Goal: Task Accomplishment & Management: Complete application form

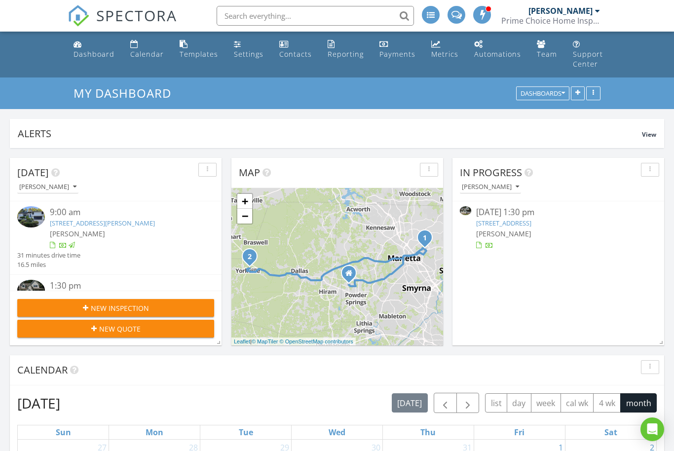
click at [155, 332] on div "New Quote" at bounding box center [115, 329] width 181 height 10
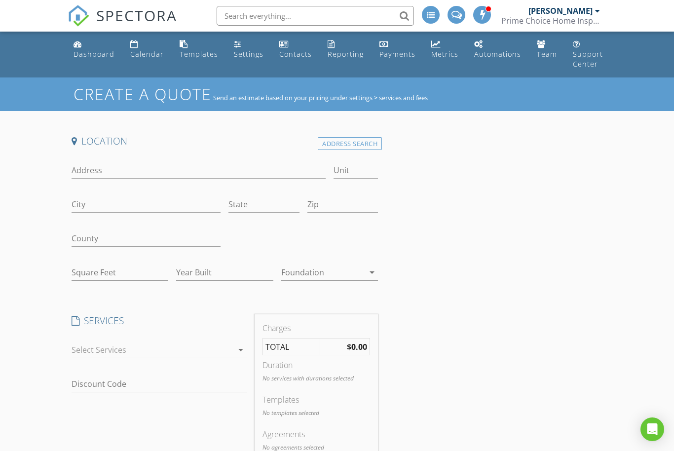
click at [362, 143] on div "Address Search" at bounding box center [350, 143] width 64 height 13
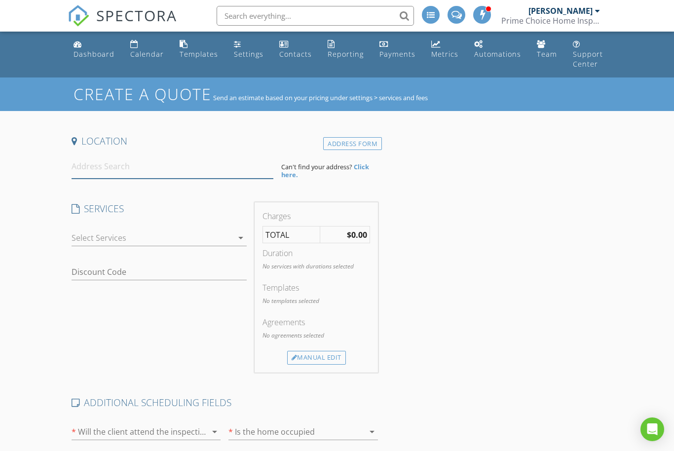
click at [154, 176] on input at bounding box center [173, 166] width 202 height 24
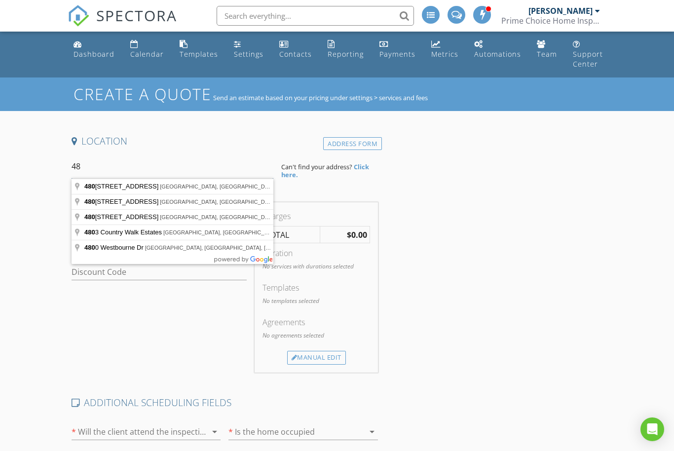
type input "4"
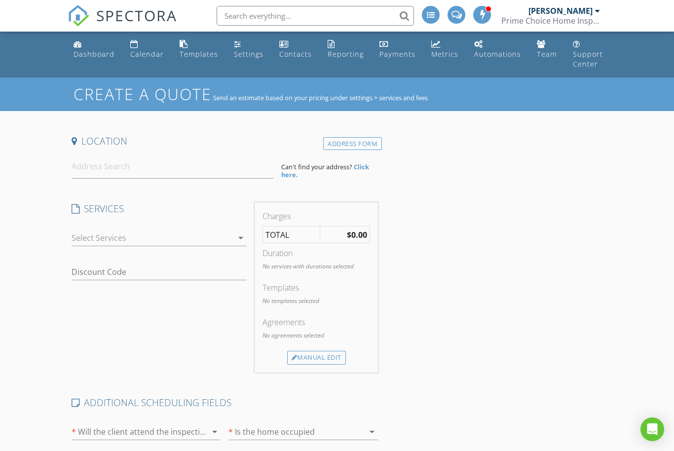
click at [110, 60] on link "Dashboard" at bounding box center [94, 50] width 49 height 28
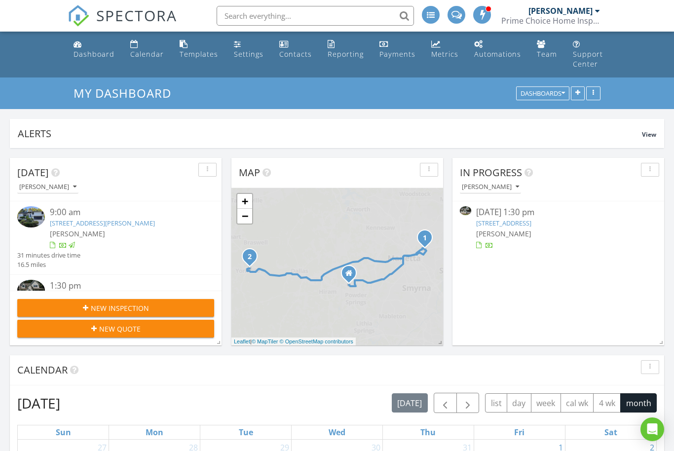
click at [151, 305] on div "New Inspection" at bounding box center [115, 308] width 181 height 10
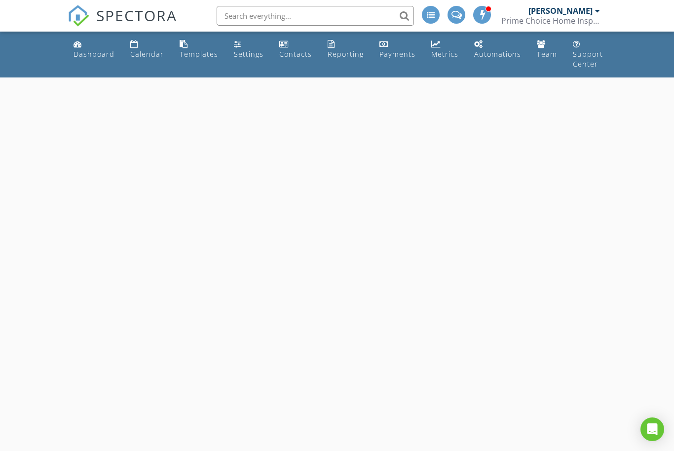
select select "7"
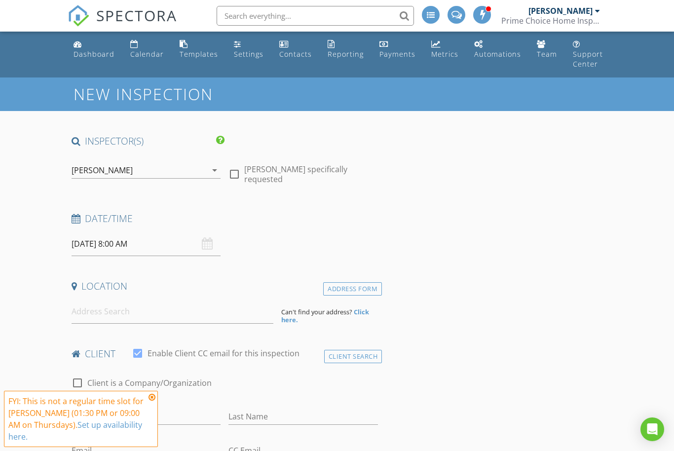
click at [128, 245] on input "[DATE] 8:00 AM" at bounding box center [146, 244] width 149 height 24
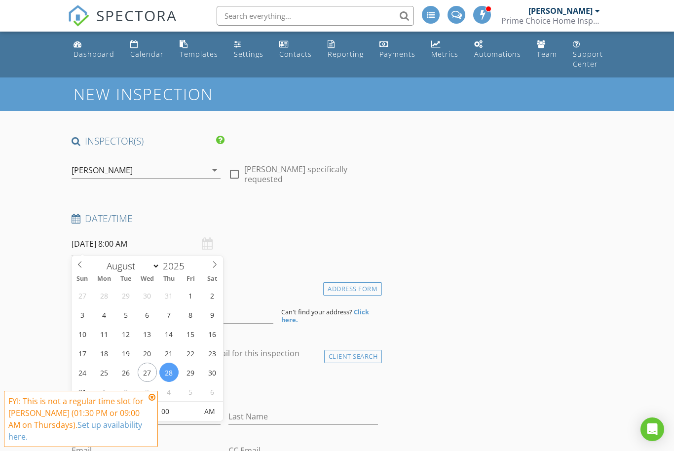
type input "08/29/2025 8:00 AM"
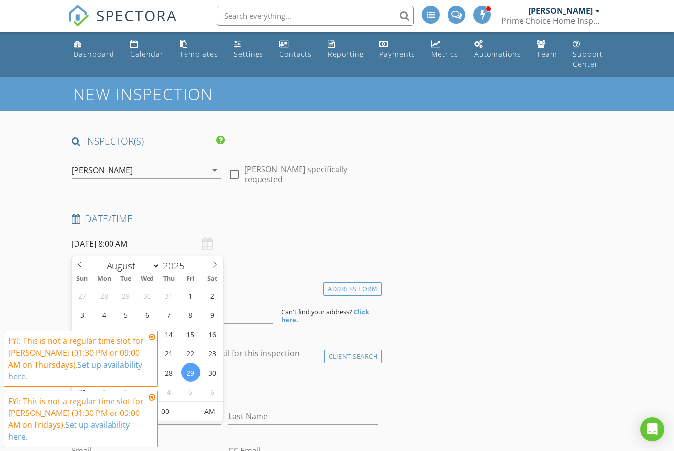
scroll to position [63, 0]
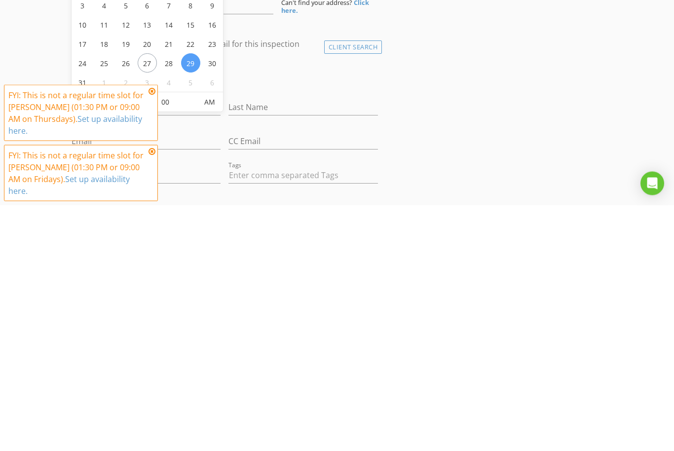
type input "09"
type input "08/29/2025 9:00 AM"
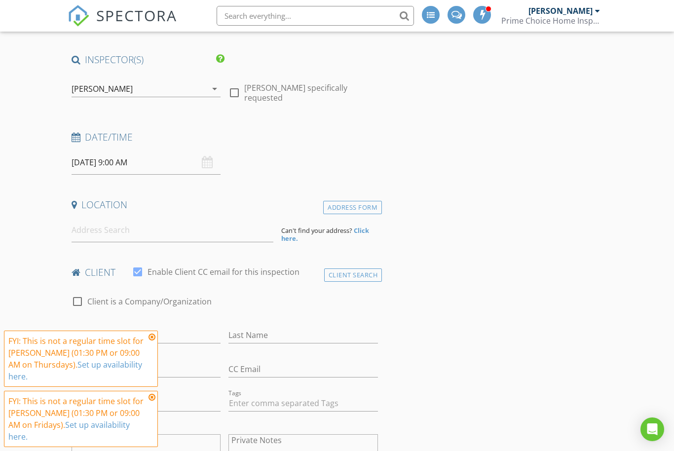
scroll to position [39, 0]
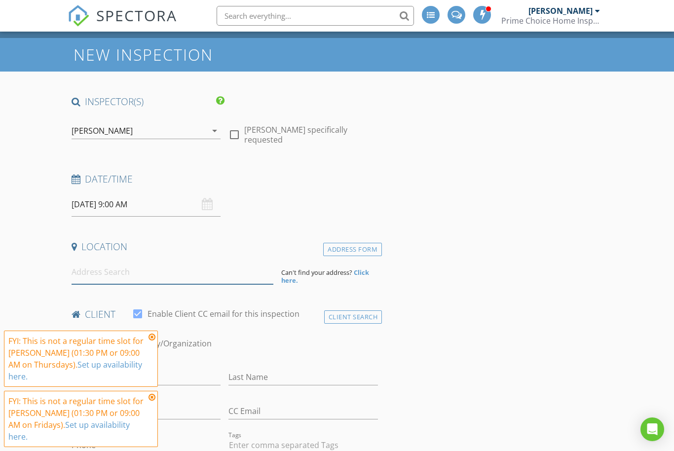
click at [202, 275] on input at bounding box center [173, 272] width 202 height 24
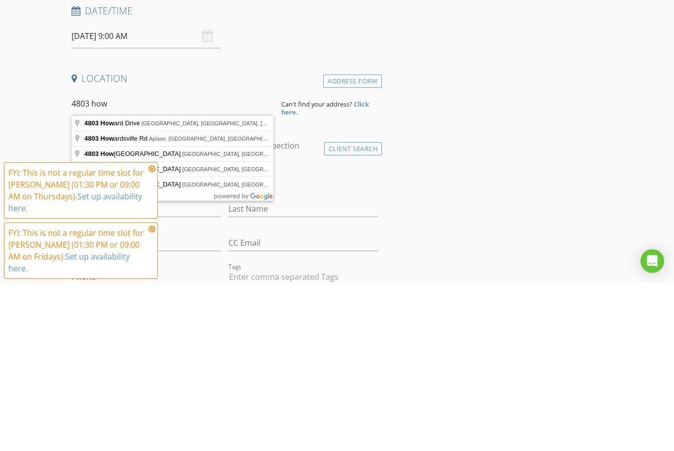
type input "4803 Howard Drive, Powder Springs, GA, USA"
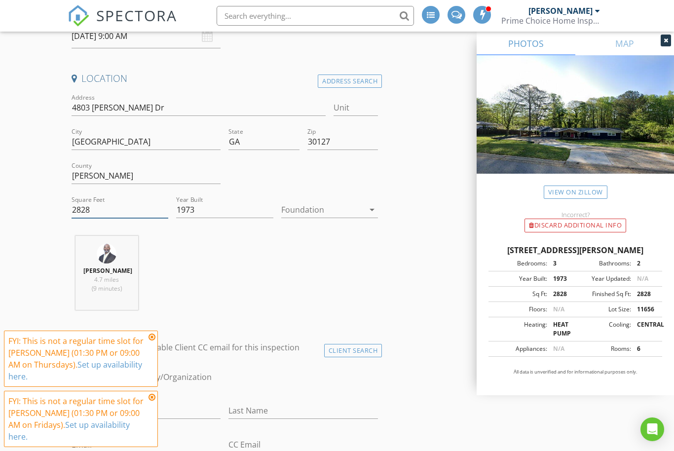
click at [95, 211] on input "2828" at bounding box center [120, 210] width 97 height 16
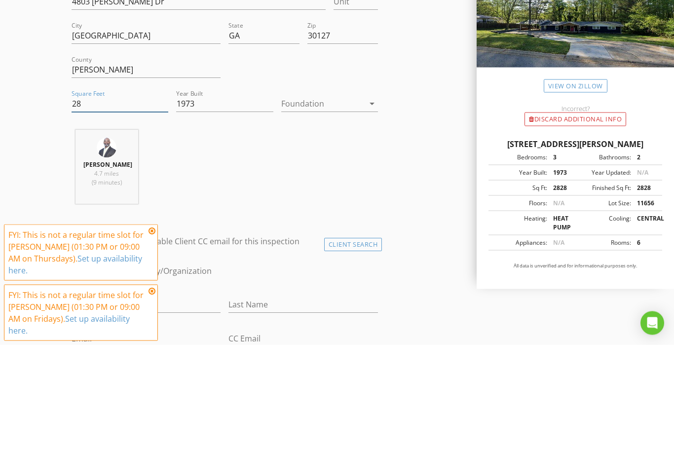
type input "2"
type input "3000"
click at [328, 202] on div at bounding box center [322, 210] width 83 height 16
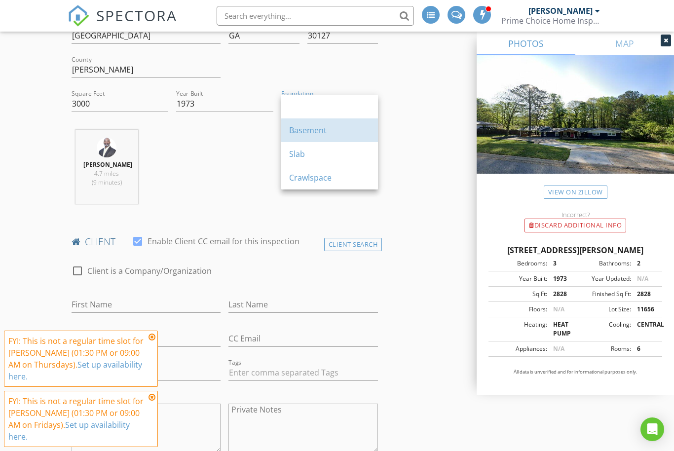
click at [321, 135] on div "Basement" at bounding box center [329, 130] width 81 height 12
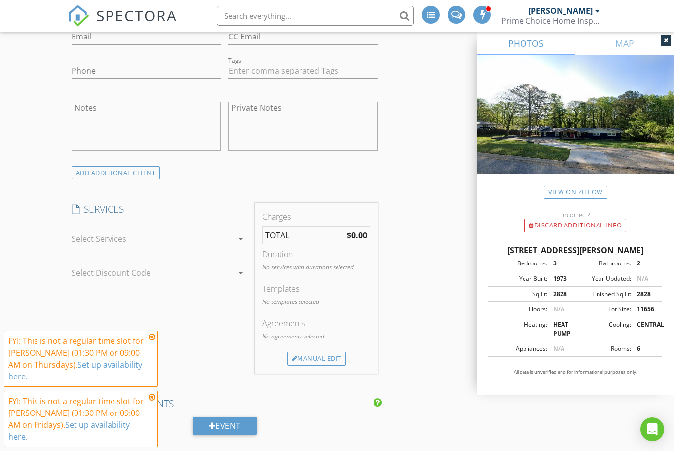
scroll to position [624, 0]
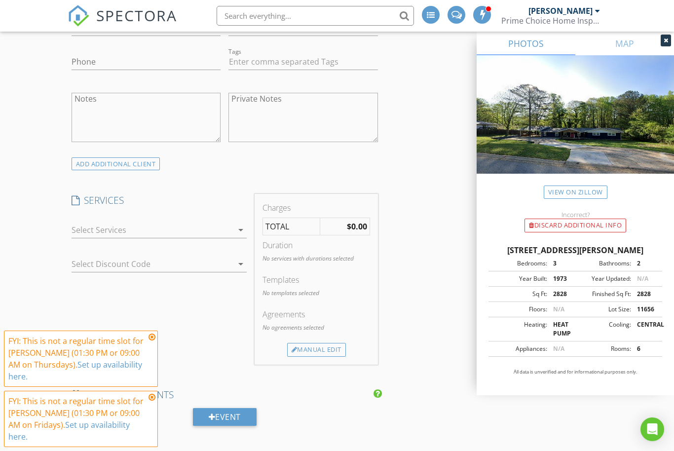
click at [158, 238] on div at bounding box center [153, 230] width 162 height 16
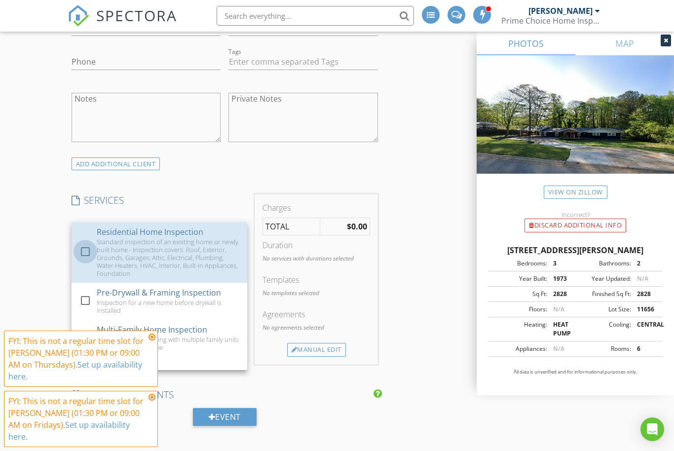
click at [84, 260] on div at bounding box center [85, 251] width 17 height 17
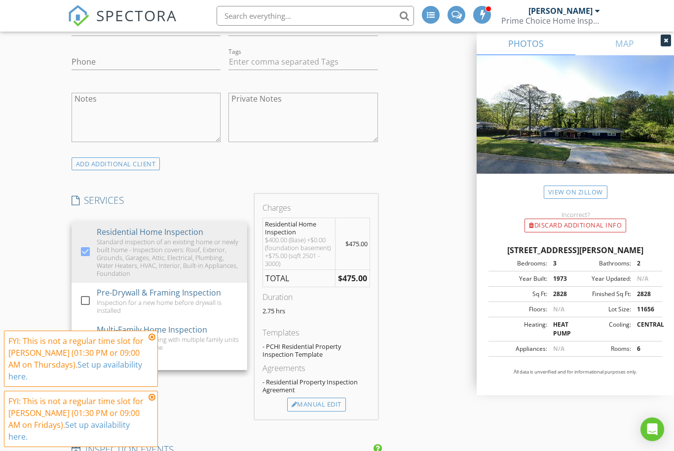
click at [218, 198] on div "INSPECTOR(S) check_box Demetrius Evans PRIMARY Demetrius Evans arrow_drop_down …" at bounding box center [225, 433] width 314 height 1846
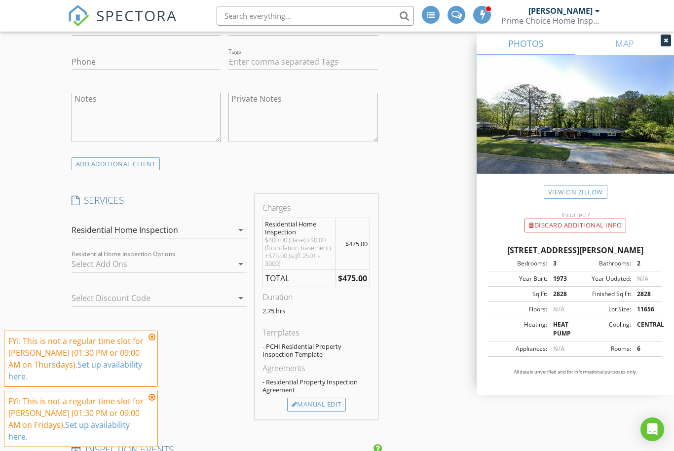
click at [152, 341] on icon at bounding box center [151, 337] width 7 height 8
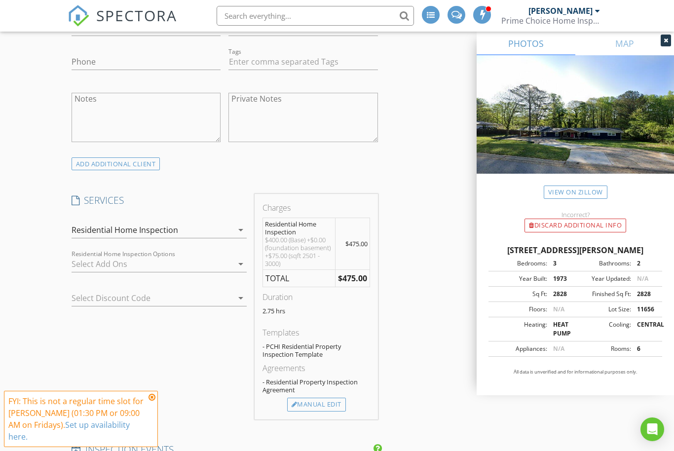
click at [150, 401] on icon at bounding box center [151, 397] width 7 height 8
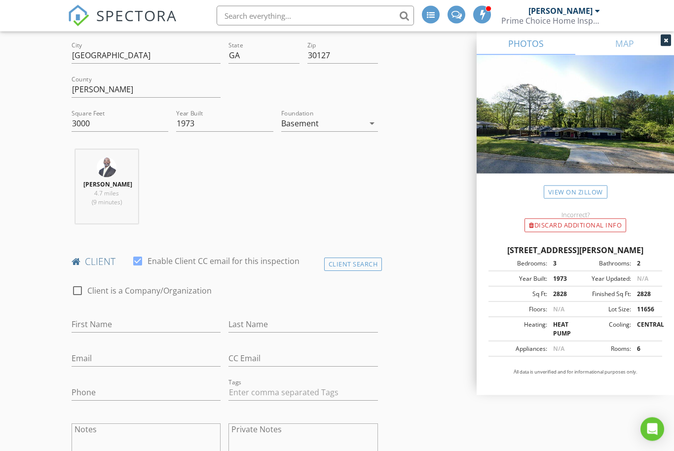
scroll to position [329, 0]
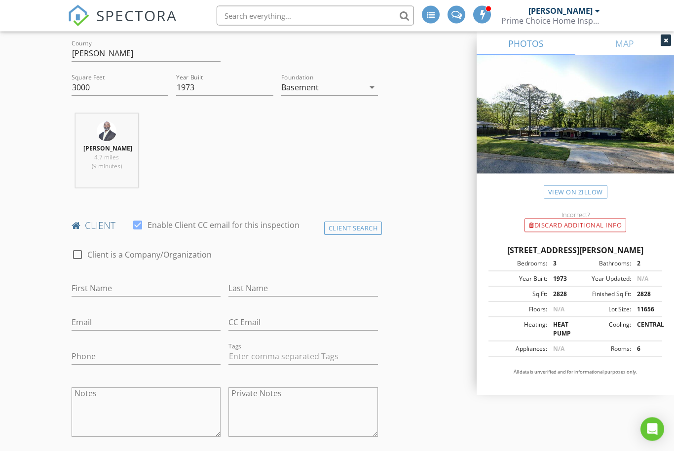
click at [667, 41] on icon at bounding box center [665, 40] width 4 height 6
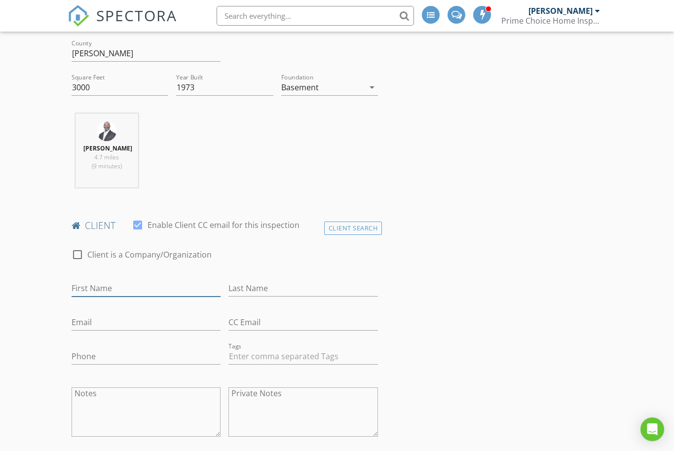
click at [76, 295] on input "First Name" at bounding box center [146, 288] width 149 height 16
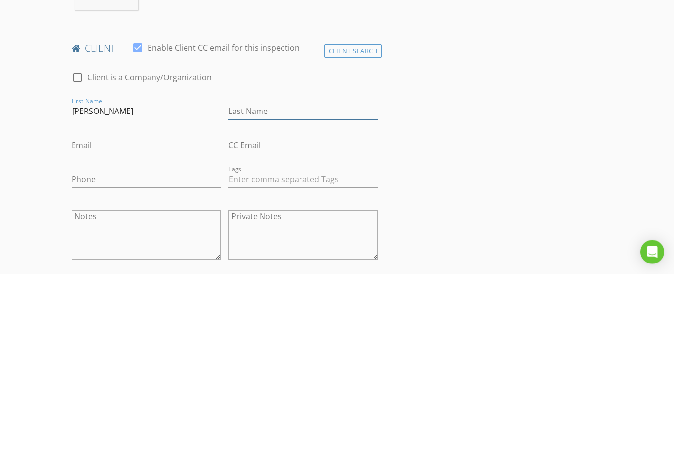
click at [275, 281] on input "Last Name" at bounding box center [302, 289] width 149 height 16
click at [93, 281] on input "Tony" at bounding box center [146, 289] width 149 height 16
type input "T"
type input "Max"
click at [298, 281] on input "Last Name" at bounding box center [302, 289] width 149 height 16
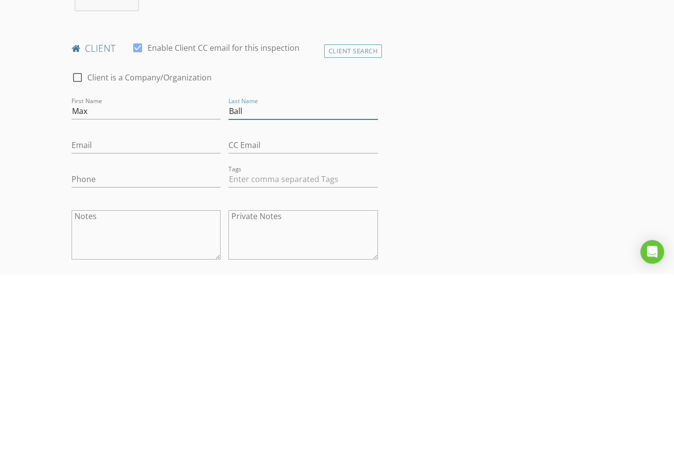
type input "Ball"
click at [82, 315] on input "Email" at bounding box center [146, 323] width 149 height 16
type input "Max@lofty.ai"
click at [73, 349] on input "Phone" at bounding box center [146, 357] width 149 height 16
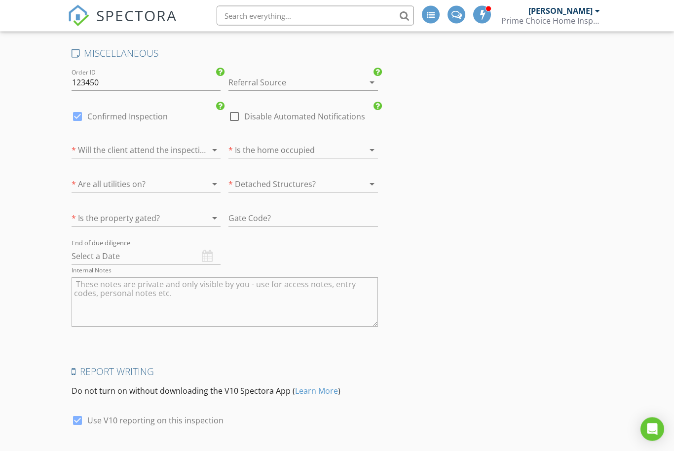
scroll to position [1485, 0]
type input "818-456-6250"
click at [294, 158] on div at bounding box center [289, 150] width 122 height 16
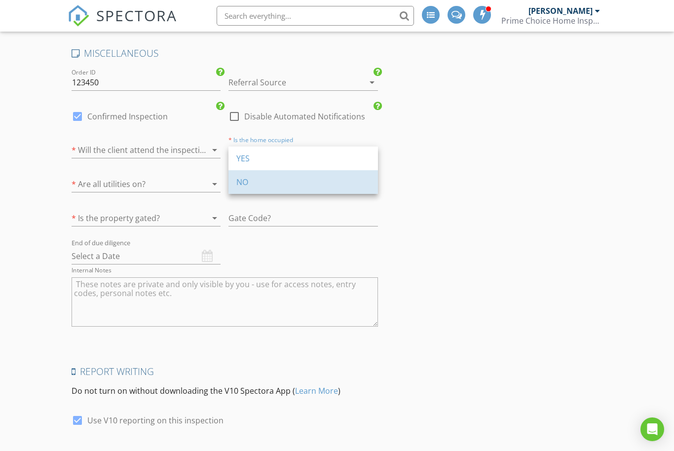
click at [237, 182] on div "NO" at bounding box center [303, 182] width 134 height 12
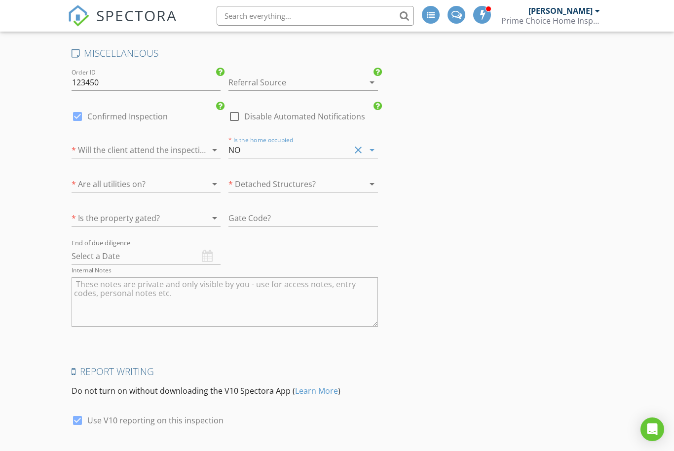
click at [73, 156] on div at bounding box center [133, 150] width 122 height 16
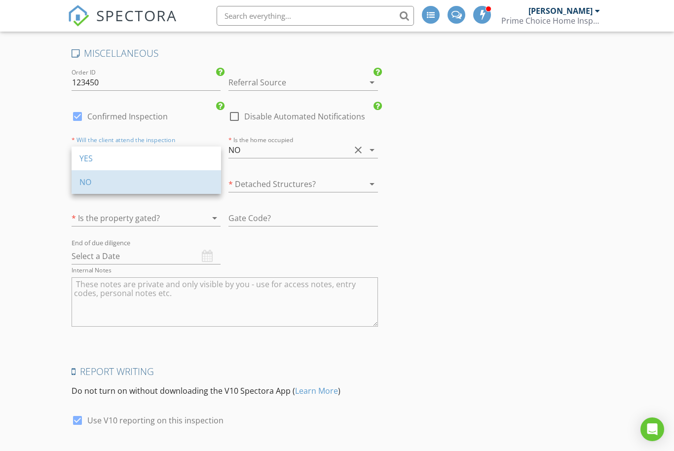
click at [81, 178] on div "NO" at bounding box center [146, 182] width 134 height 12
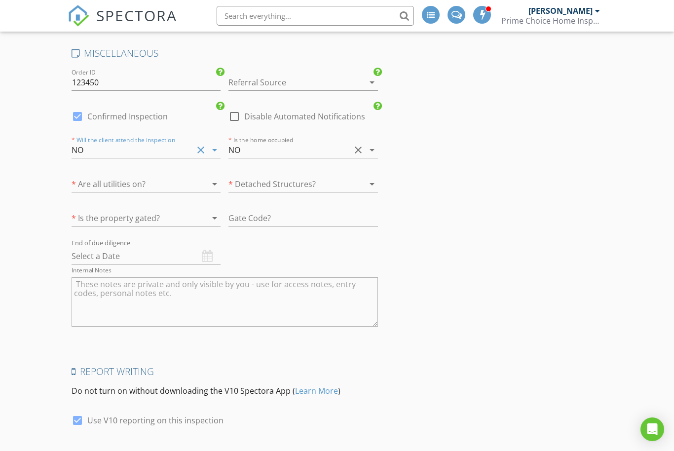
click at [77, 192] on div at bounding box center [133, 184] width 122 height 16
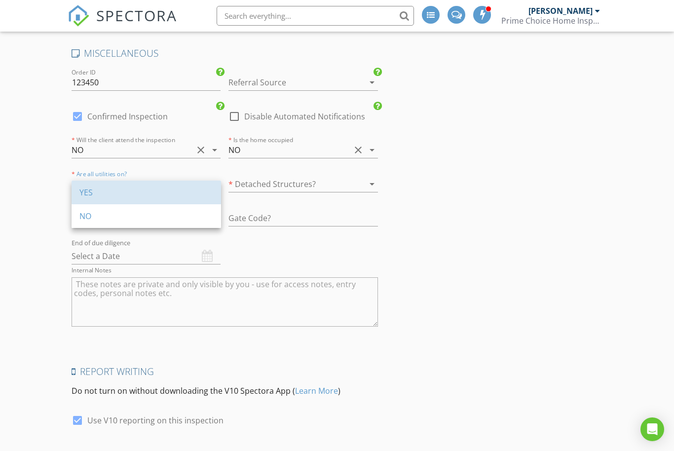
click at [77, 197] on link "YES" at bounding box center [146, 193] width 149 height 24
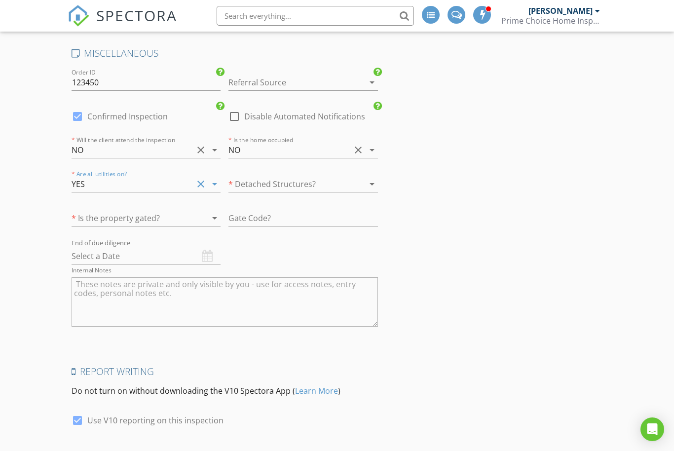
click at [261, 192] on div at bounding box center [289, 184] width 122 height 16
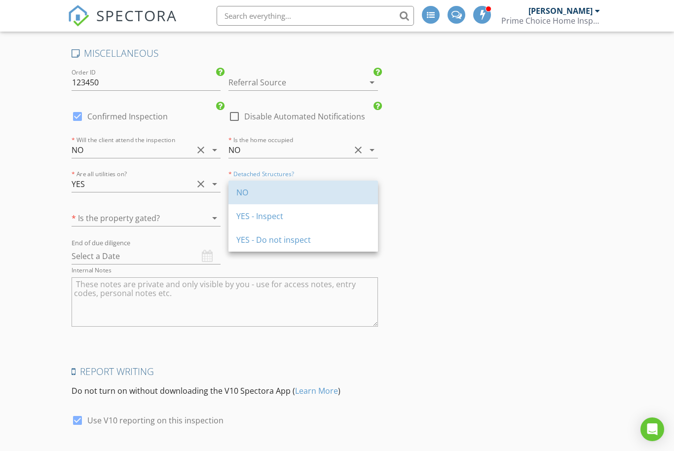
click at [238, 190] on div "NO" at bounding box center [303, 192] width 134 height 12
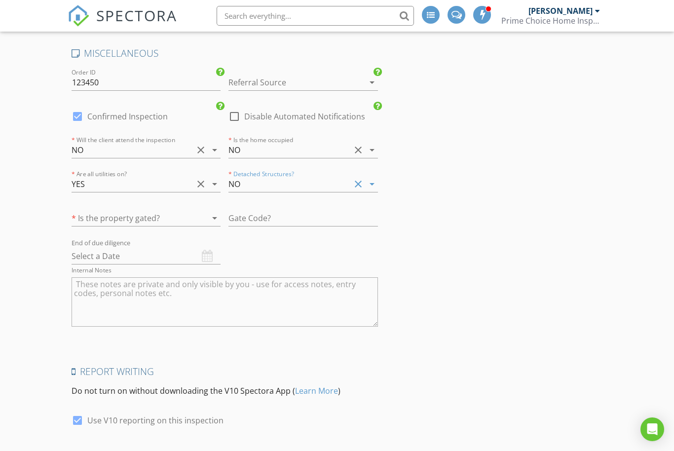
click at [73, 220] on div at bounding box center [133, 218] width 122 height 16
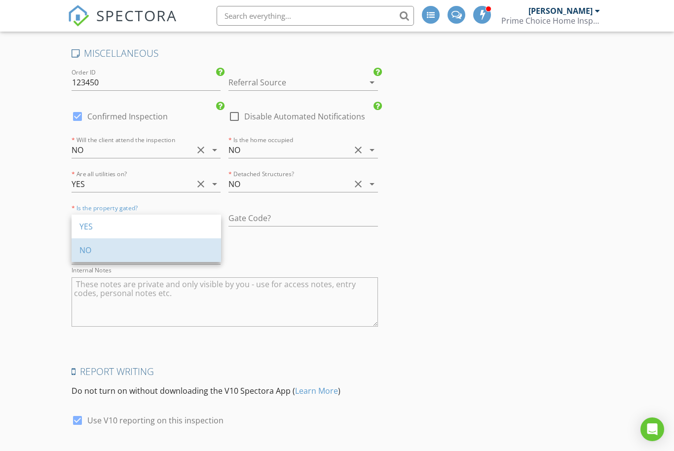
click at [84, 249] on div "NO" at bounding box center [146, 250] width 134 height 12
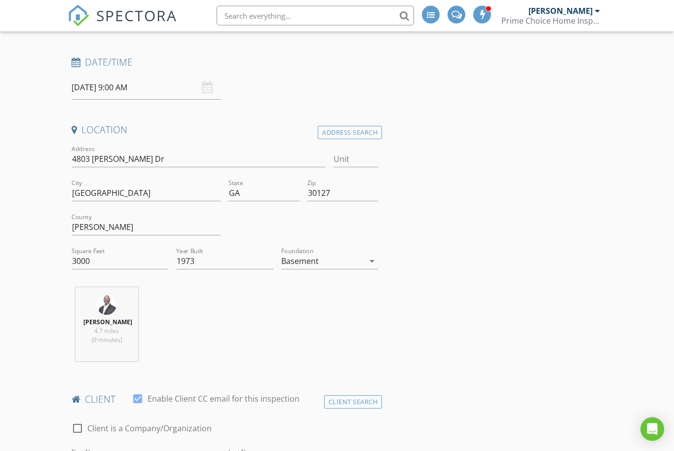
scroll to position [132, 0]
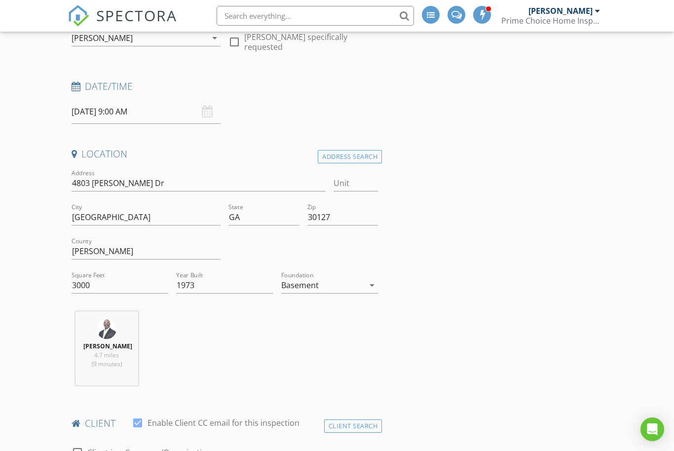
click at [85, 111] on input "08/29/2025 9:00 AM" at bounding box center [146, 112] width 149 height 24
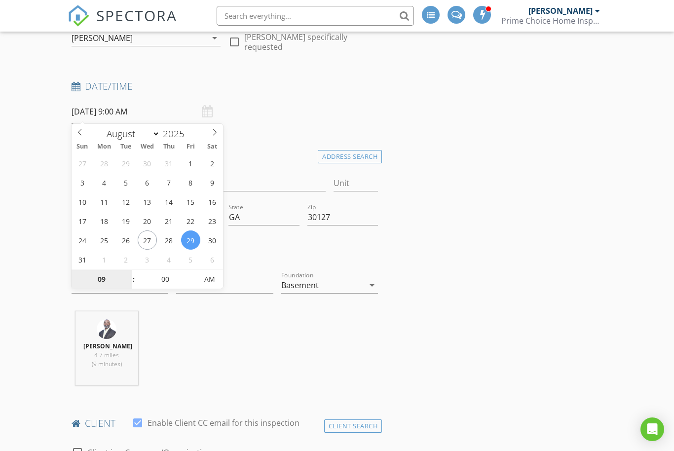
click at [99, 278] on input "09" at bounding box center [102, 280] width 61 height 20
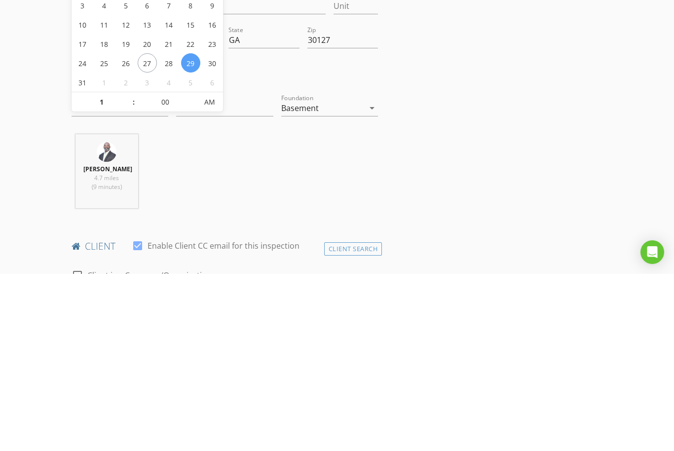
type input "01"
type input "08/29/2025 1:00 AM"
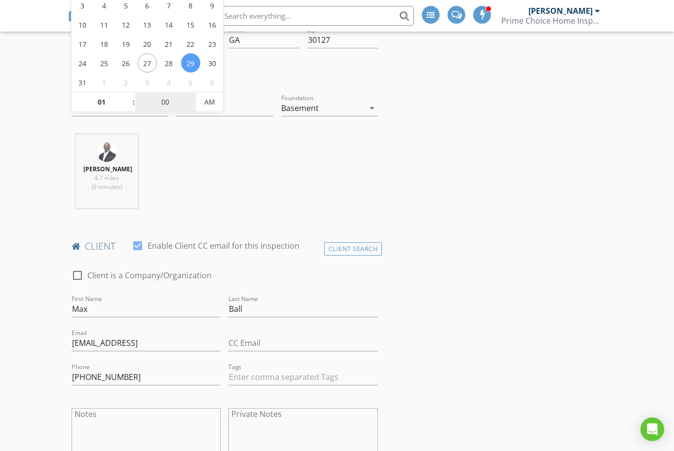
click at [173, 109] on input "00" at bounding box center [165, 103] width 61 height 20
type input "30"
type input "08/29/2025 1:30 PM"
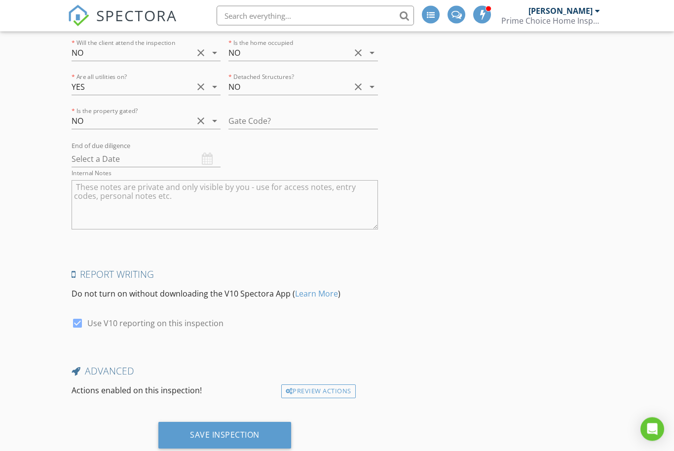
scroll to position [1582, 0]
click at [183, 442] on div "Save Inspection" at bounding box center [224, 435] width 133 height 27
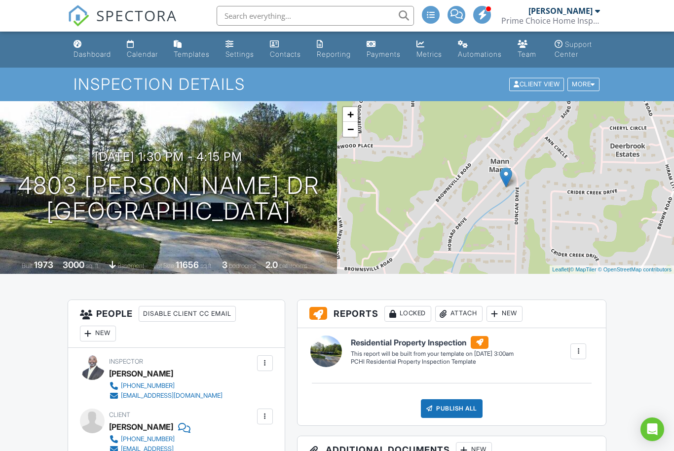
click at [76, 55] on div "Dashboard" at bounding box center [91, 54] width 37 height 8
